Goal: Information Seeking & Learning: Understand process/instructions

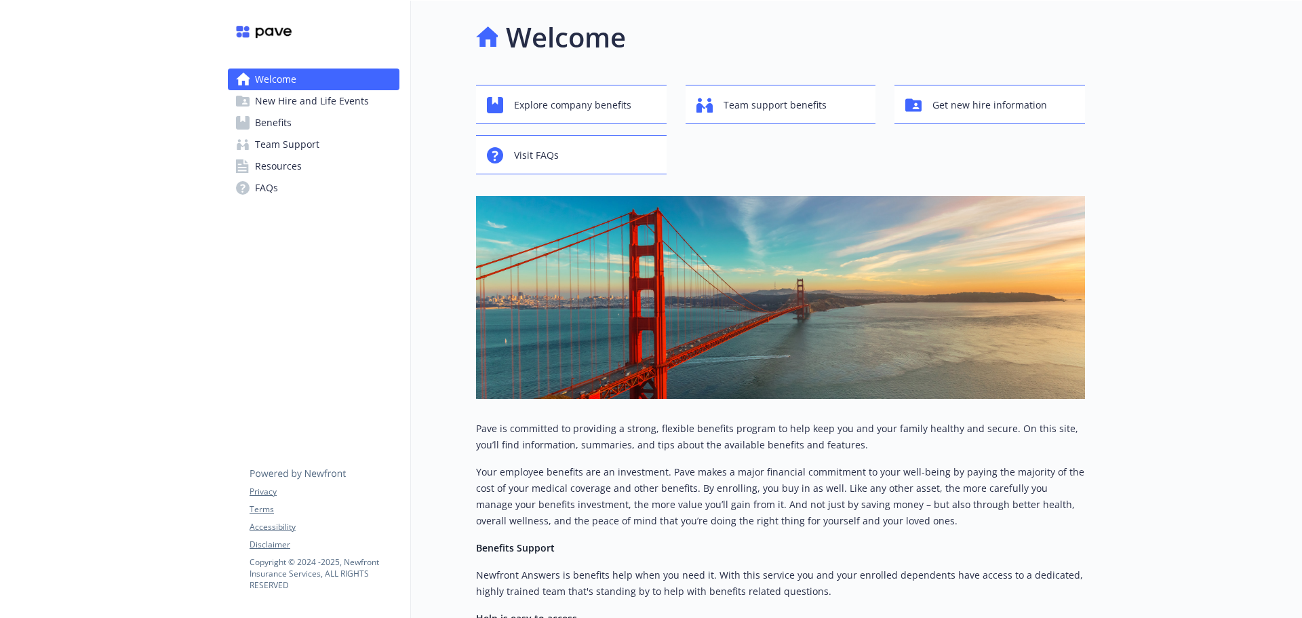
click at [332, 99] on span "New Hire and Life Events" at bounding box center [312, 101] width 114 height 22
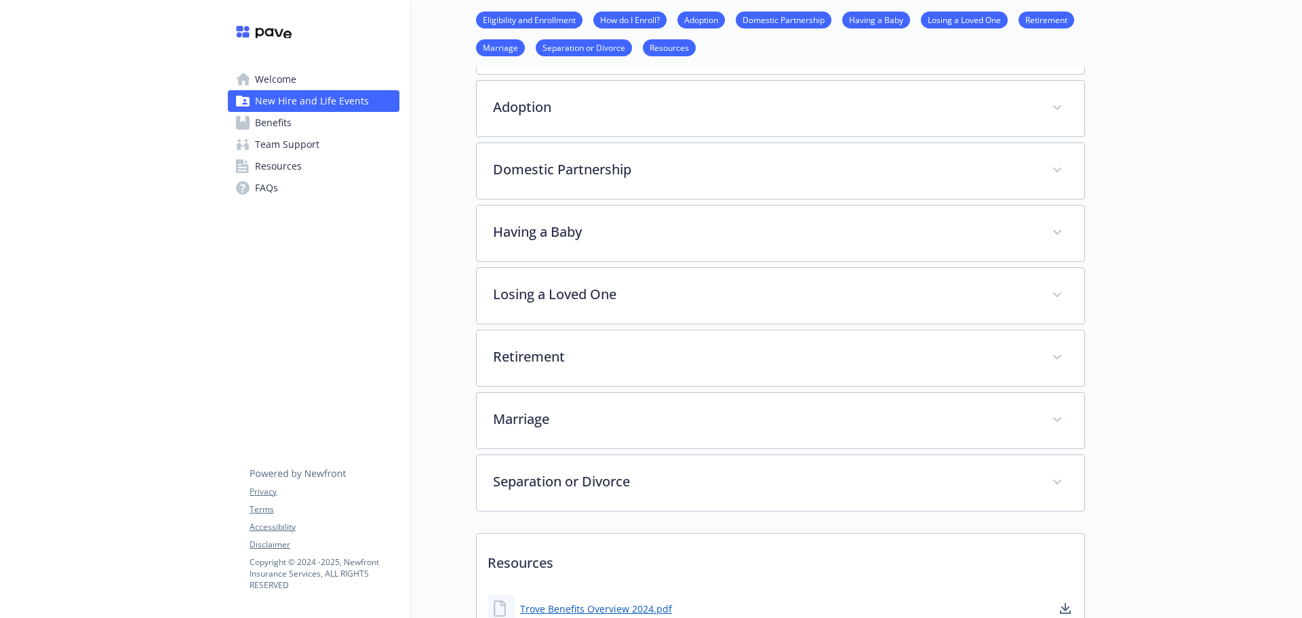
scroll to position [339, 0]
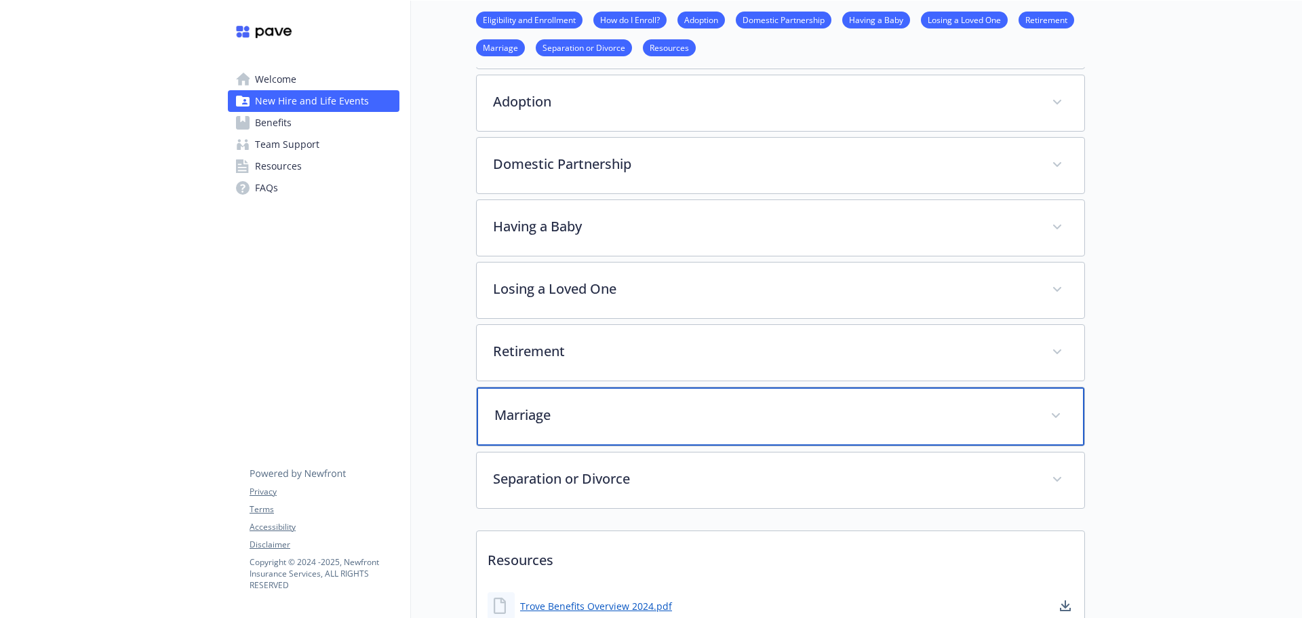
click at [651, 420] on p "Marriage" at bounding box center [764, 415] width 540 height 20
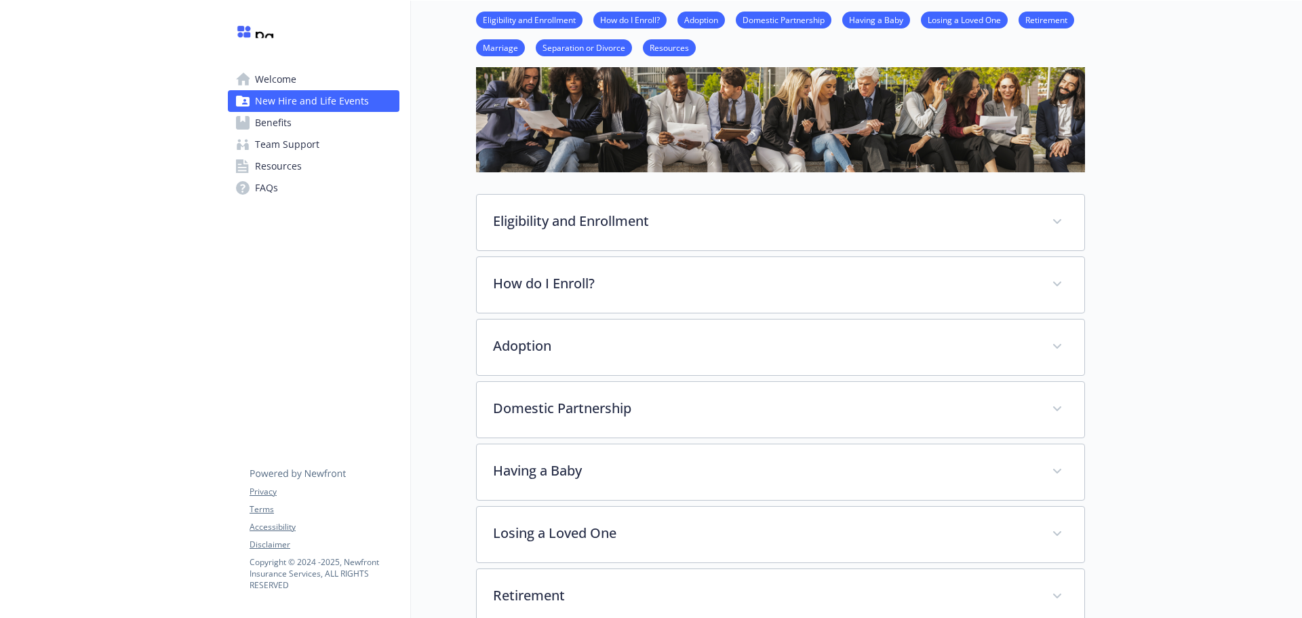
scroll to position [0, 0]
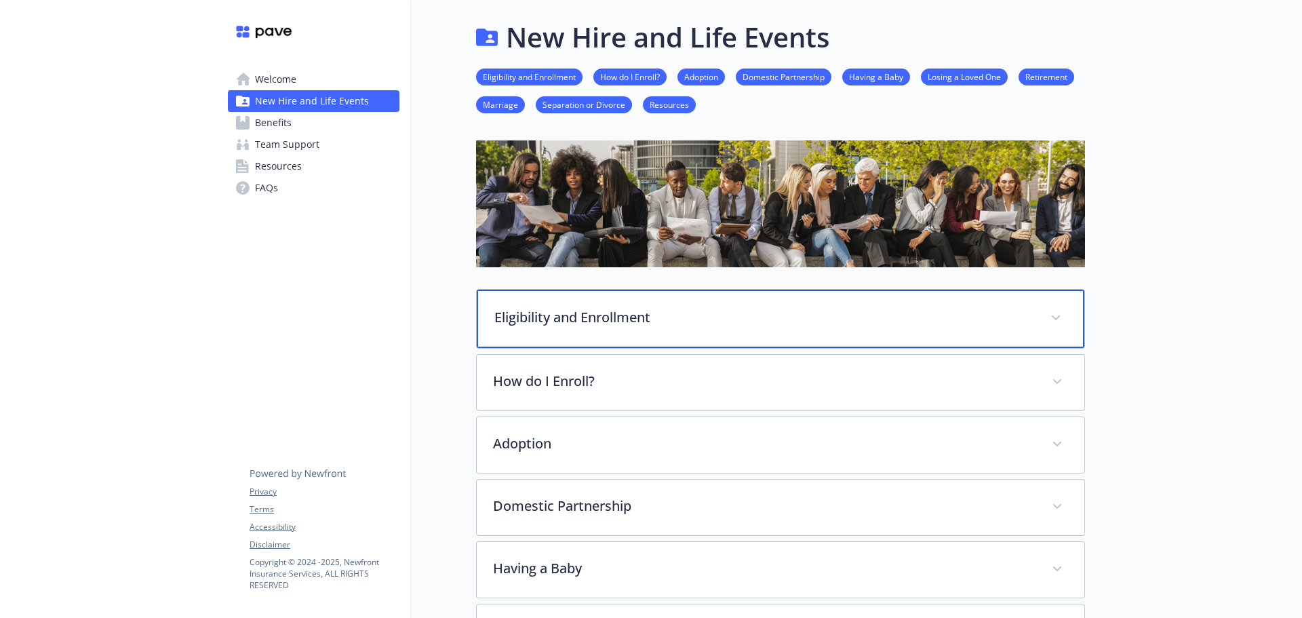
click at [603, 321] on p "Eligibility and Enrollment" at bounding box center [764, 317] width 540 height 20
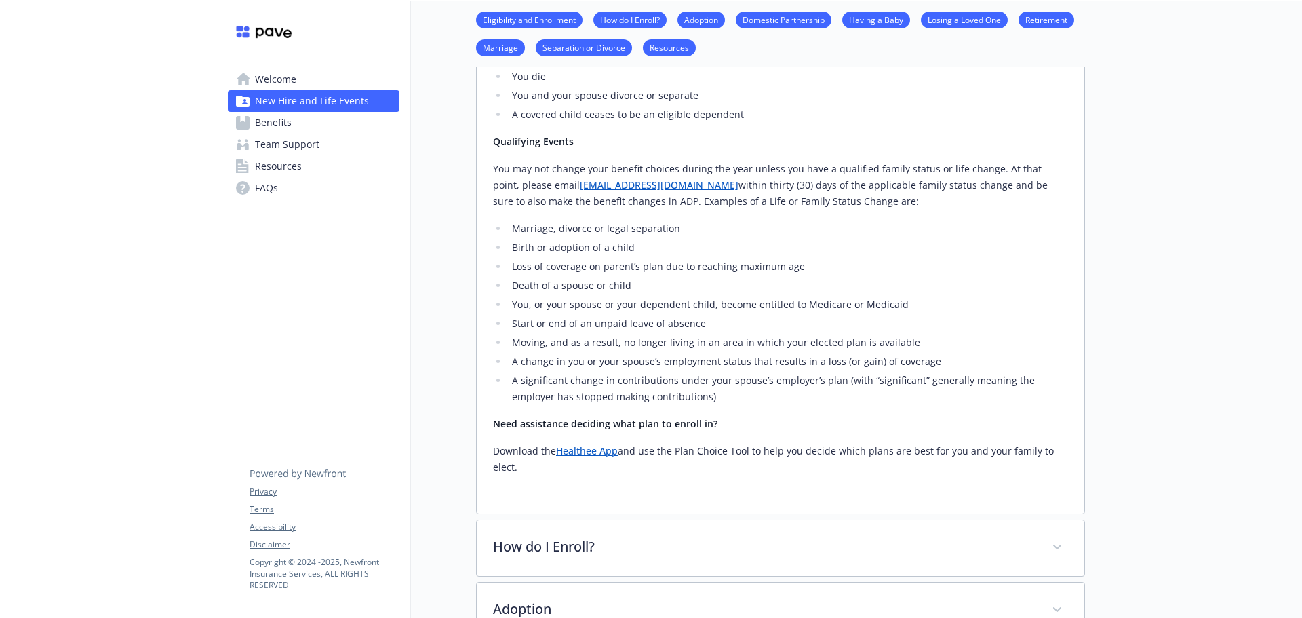
scroll to position [678, 0]
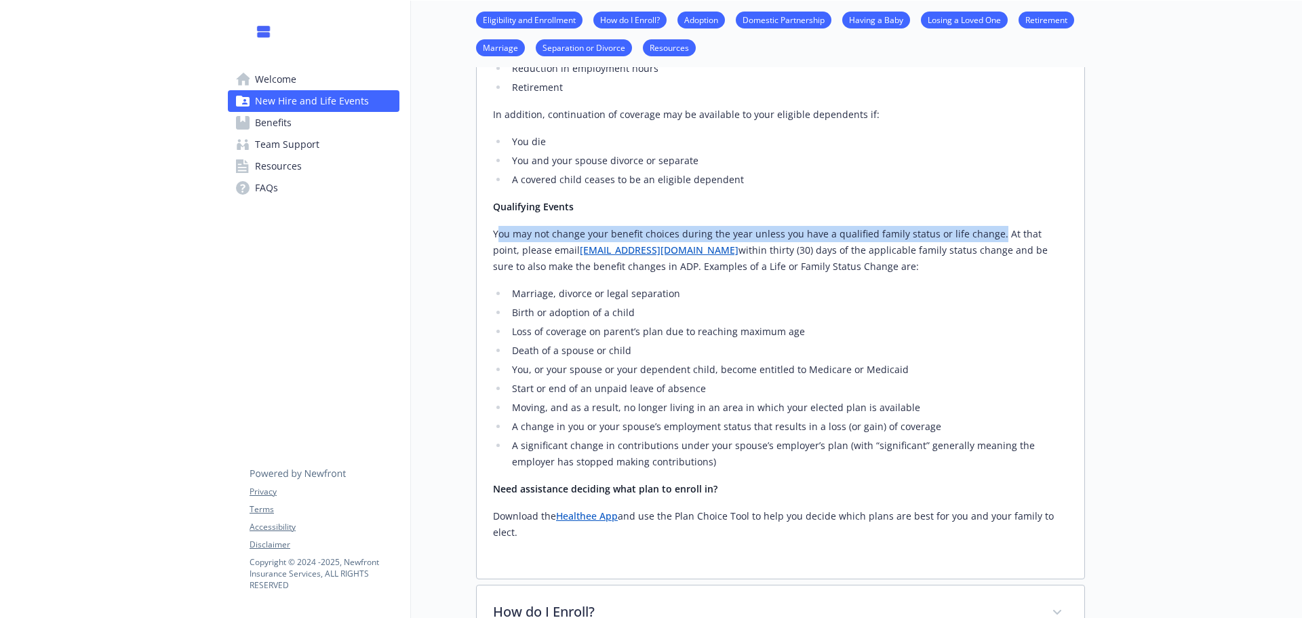
drag, startPoint x: 989, startPoint y: 238, endPoint x: 499, endPoint y: 227, distance: 490.3
click at [499, 227] on p "You may not change your benefit choices during the year unless you have a quali…" at bounding box center [780, 250] width 575 height 49
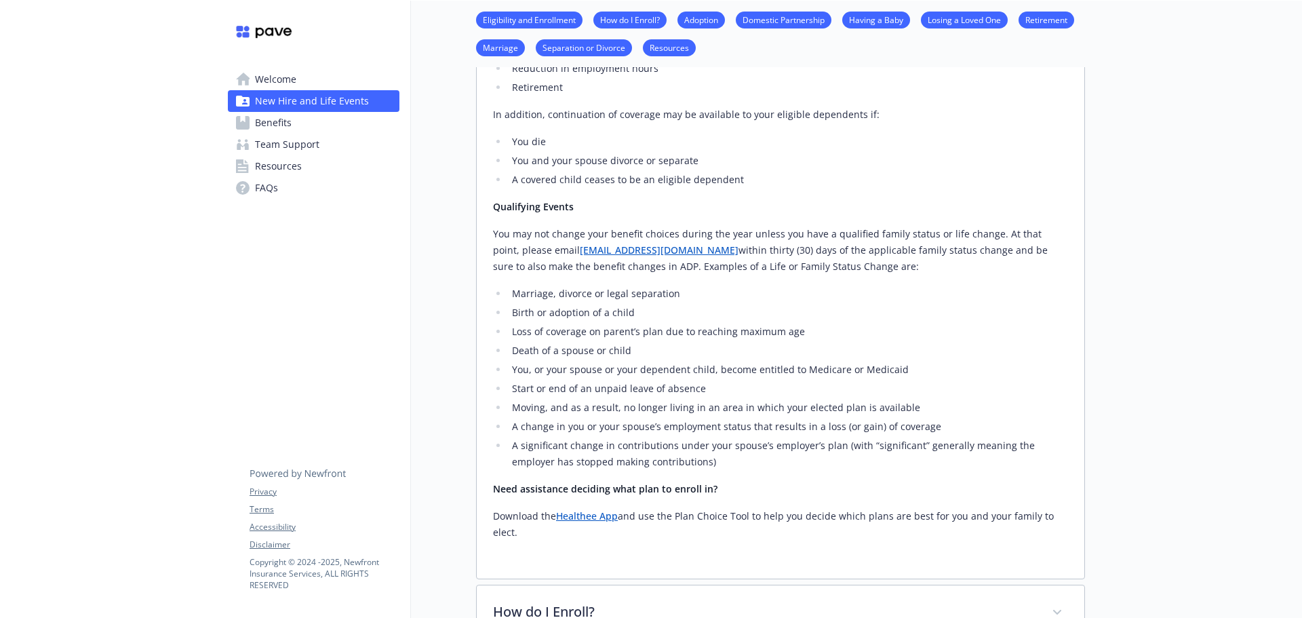
click at [1058, 280] on div "At Pave, you and your family’s health and wellbeing are our top priority. Our b…" at bounding box center [780, 109] width 575 height 862
drag, startPoint x: 636, startPoint y: 251, endPoint x: 898, endPoint y: 252, distance: 262.4
click at [898, 252] on p "You may not change your benefit choices during the year unless you have a quali…" at bounding box center [780, 250] width 575 height 49
copy p "within thirty (30) days of the applicable family status change"
